Goal: Navigation & Orientation: Go to known website

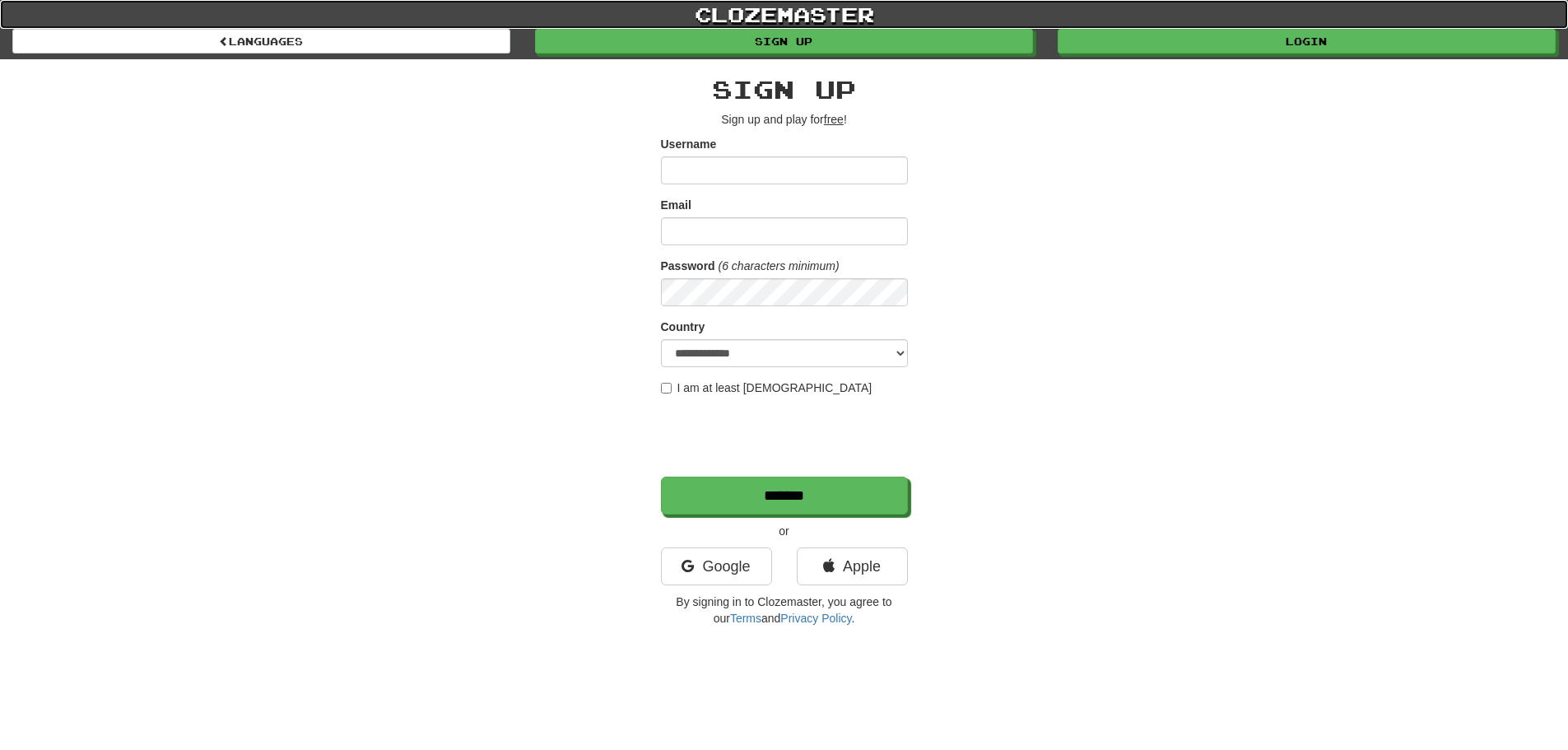
click at [1227, 21] on link "clozemaster" at bounding box center [784, 15] width 1568 height 29
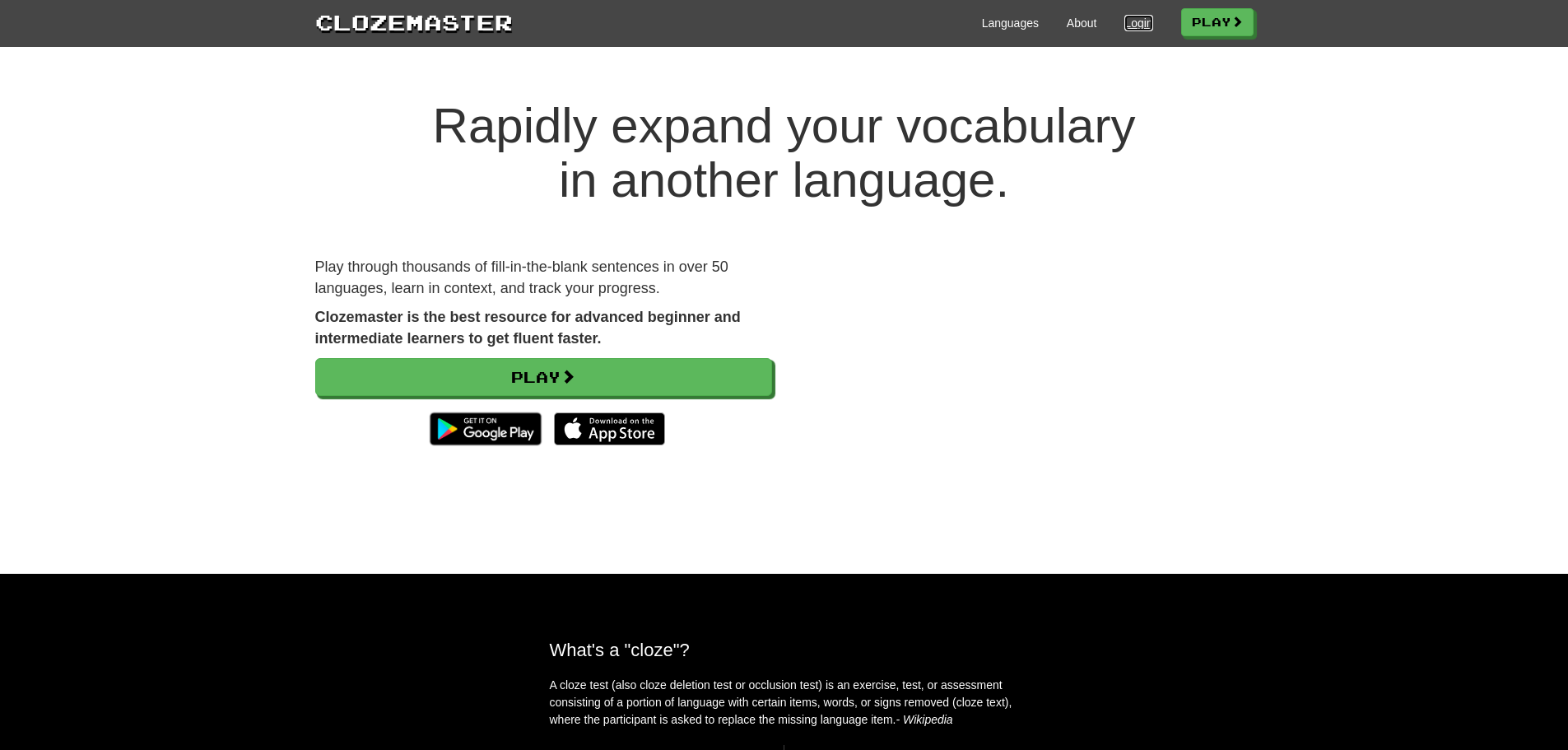
click at [1124, 23] on link "Login" at bounding box center [1137, 23] width 28 height 16
